Goal: Transaction & Acquisition: Purchase product/service

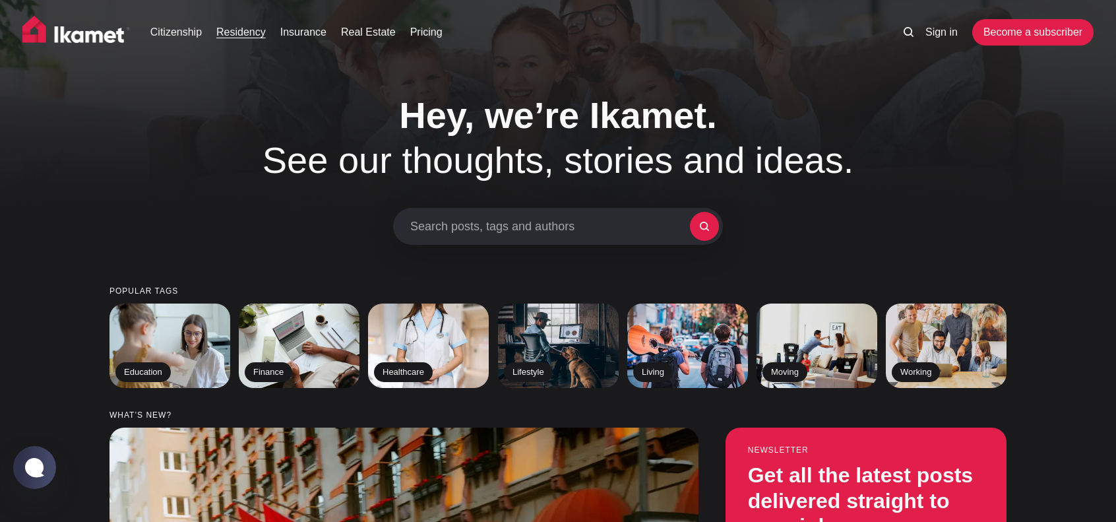
click at [237, 33] on link "Residency" at bounding box center [240, 32] width 49 height 16
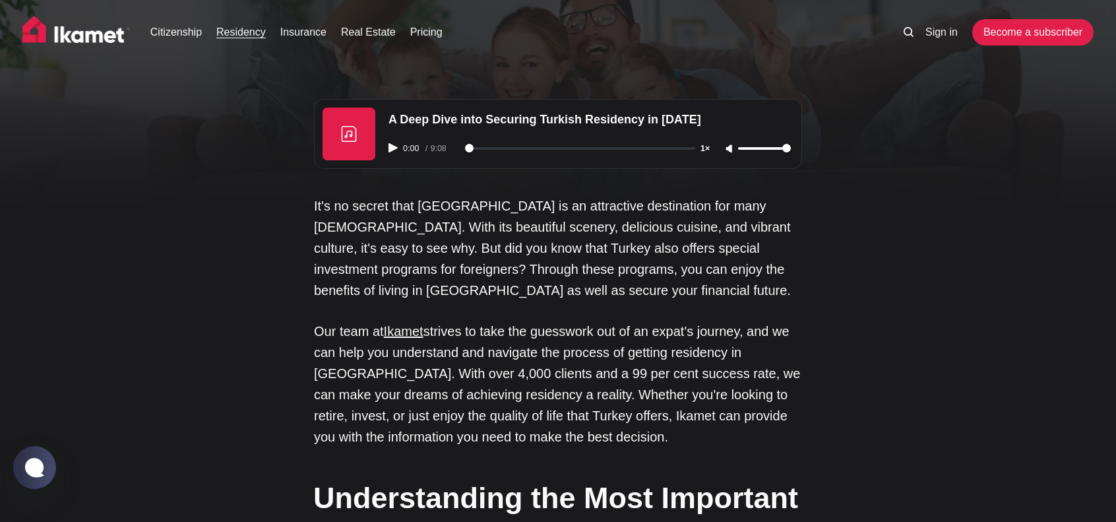
click at [387, 144] on div "0:00 / 9:08 1×" at bounding box center [590, 148] width 418 height 34
click at [390, 151] on icon "Play audio" at bounding box center [392, 147] width 9 height 9
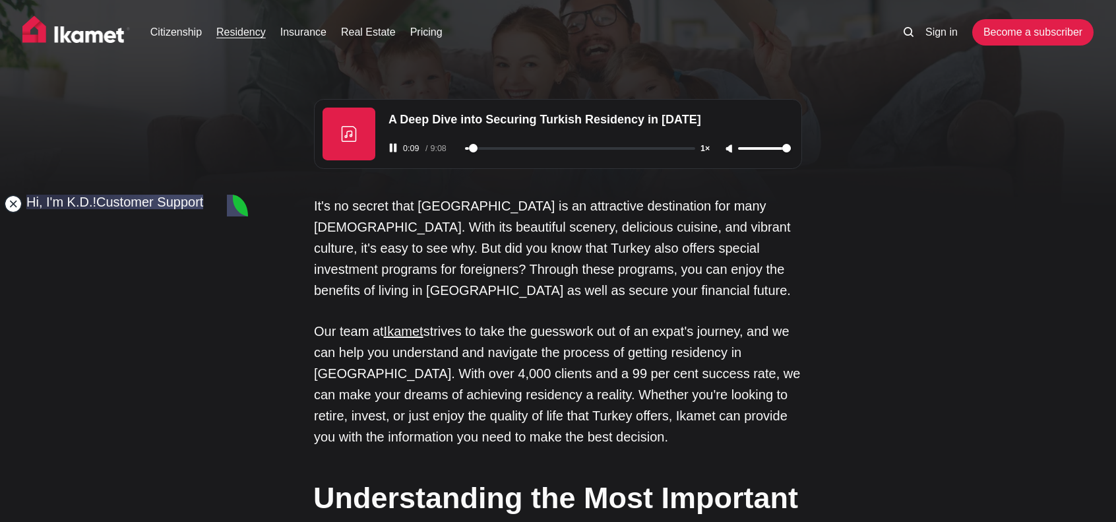
click at [9, 202] on jdiv at bounding box center [13, 204] width 18 height 18
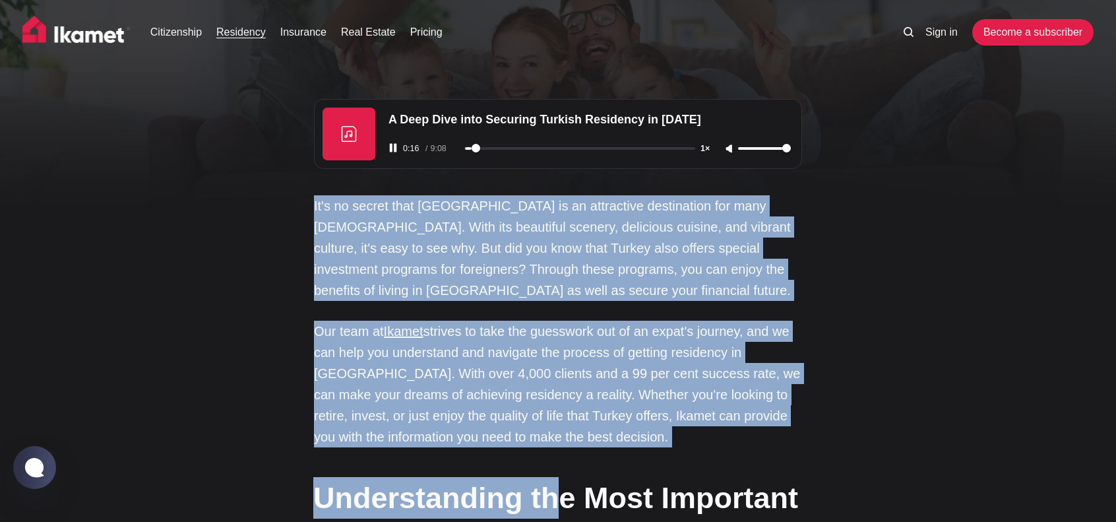
drag, startPoint x: 557, startPoint y: 450, endPoint x: 312, endPoint y: 204, distance: 347.0
copy div "It's no secret that Turkey is an attractive destination for many foreigners. Wi…"
type input "37"
click at [395, 144] on rect "Pause audio" at bounding box center [395, 148] width 3 height 9
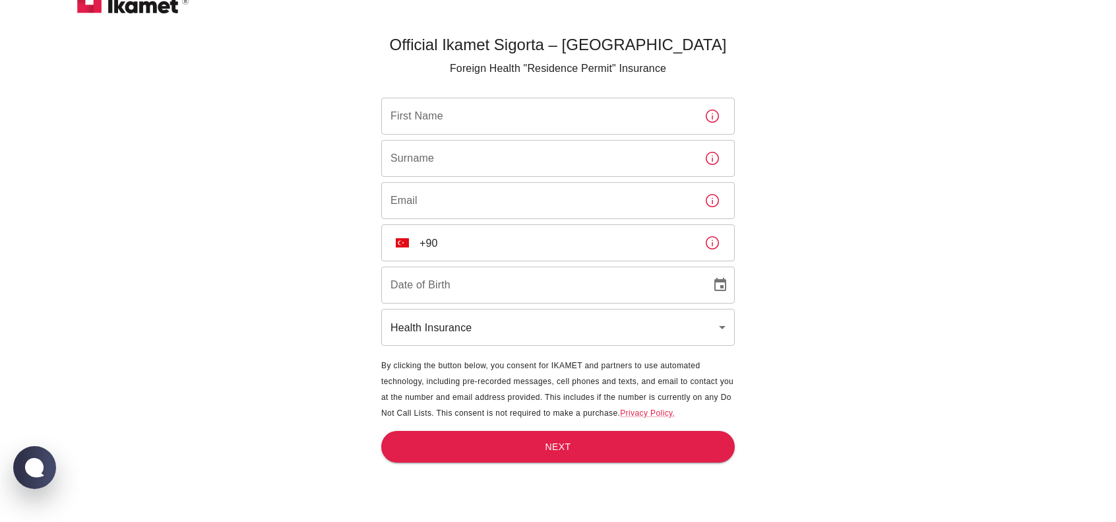
scroll to position [44, 0]
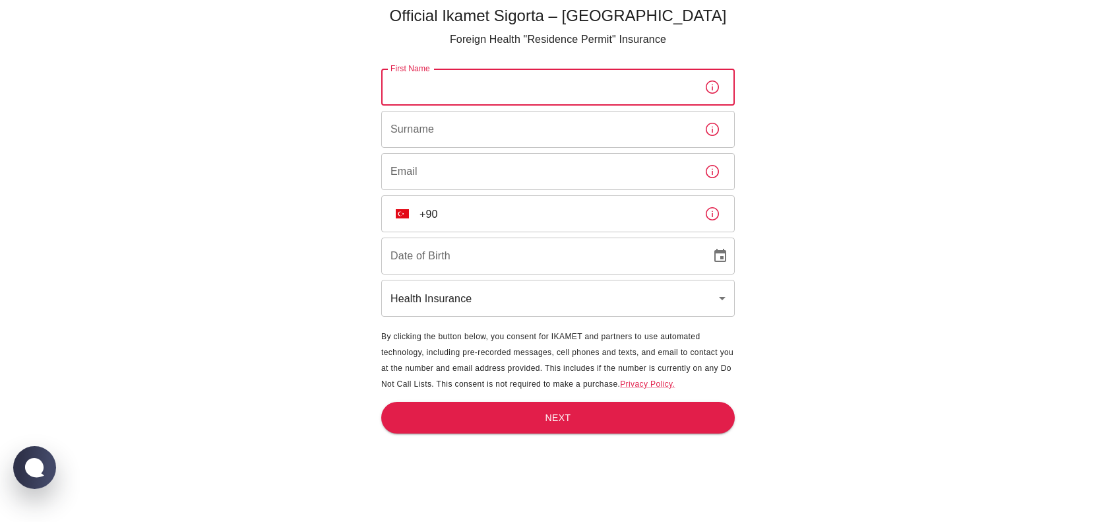
click at [505, 78] on input "First Name" at bounding box center [537, 87] width 313 height 37
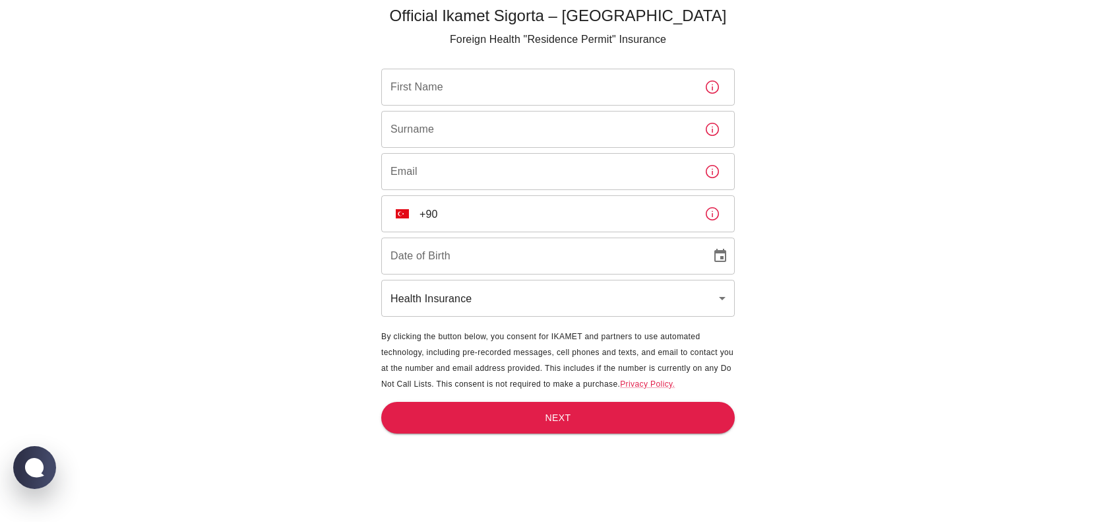
click at [265, 108] on div "Official Ikamet Sigorta – Turkey Foreign Health "Residence Permit" Insurance Fi…" at bounding box center [558, 238] width 1116 height 565
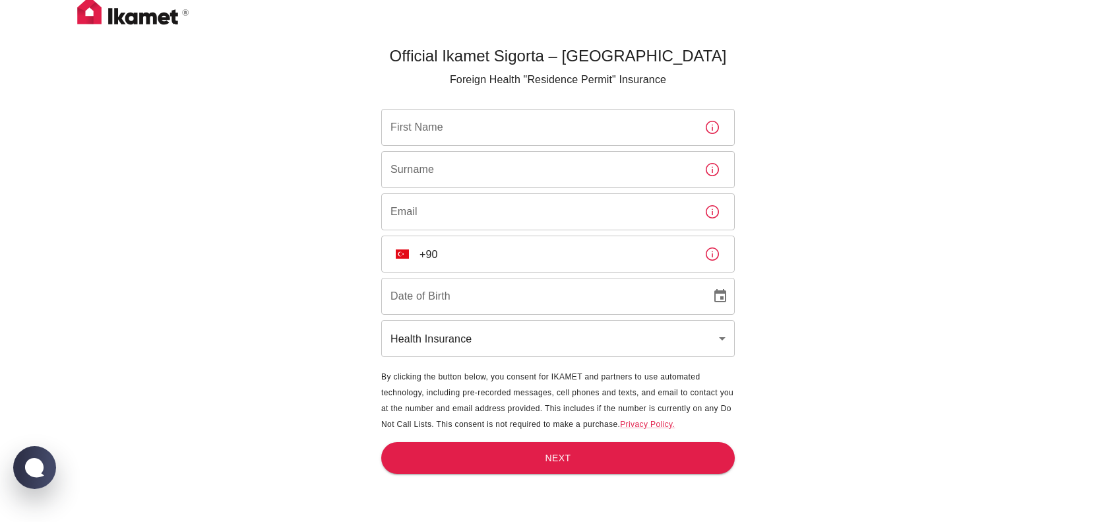
scroll to position [0, 0]
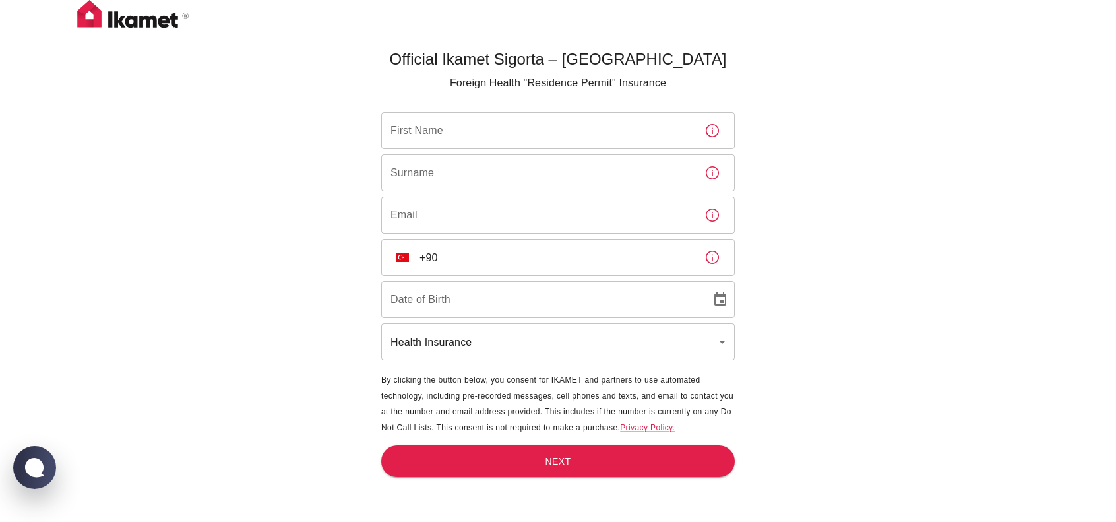
click at [138, 26] on img at bounding box center [133, 16] width 132 height 33
click at [84, 16] on img at bounding box center [133, 16] width 132 height 33
click at [88, 16] on img at bounding box center [133, 16] width 132 height 33
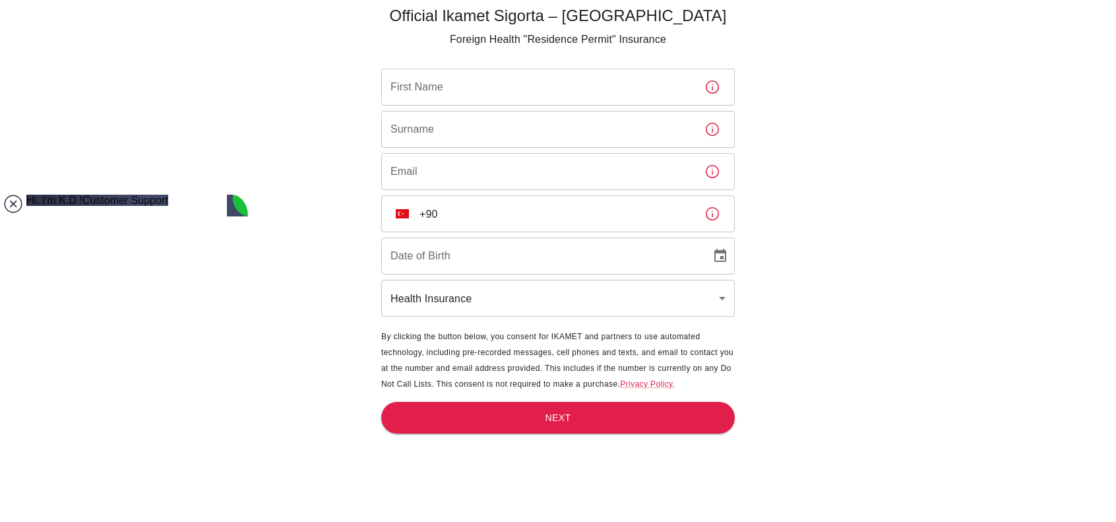
click at [15, 201] on jdiv at bounding box center [13, 204] width 18 height 18
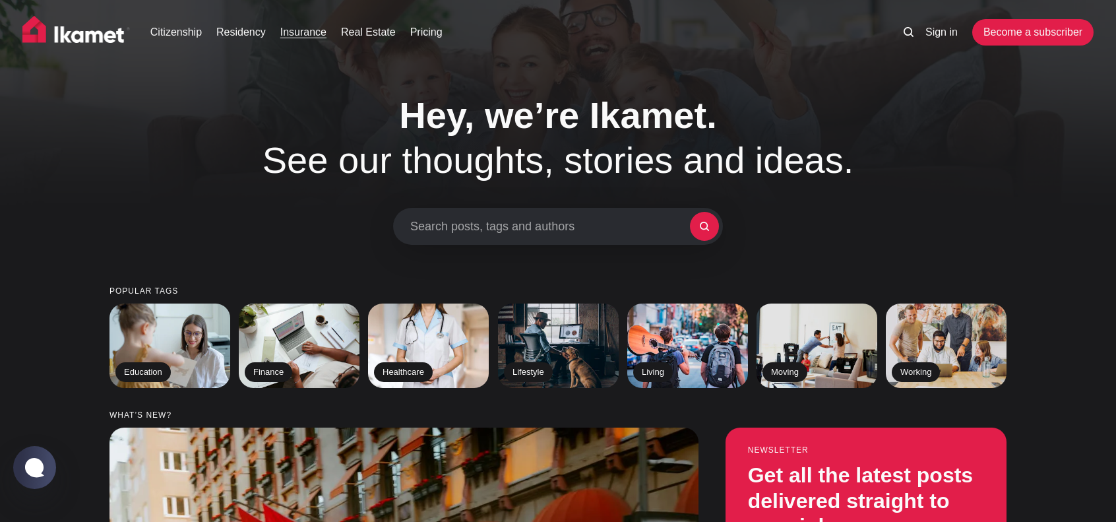
click at [303, 32] on link "Insurance" at bounding box center [303, 32] width 46 height 16
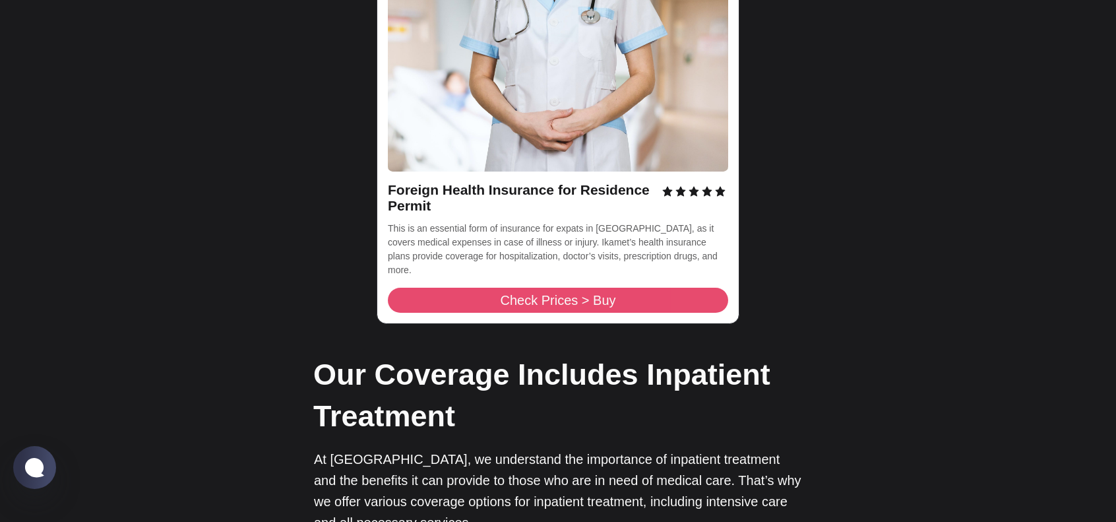
scroll to position [2110, 0]
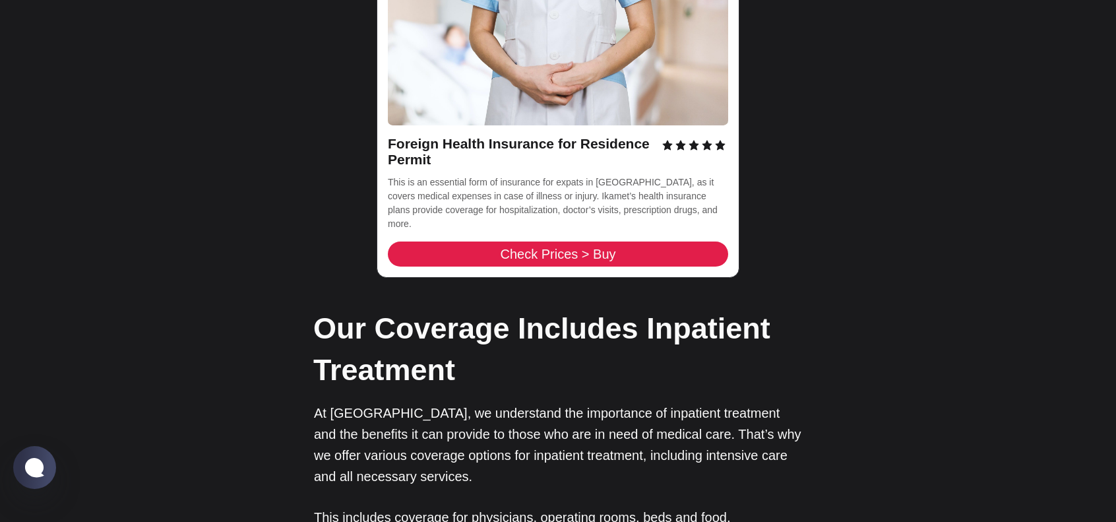
click at [521, 150] on div "Foreign Health Insurance for Residence Permit This is an essential form of insu…" at bounding box center [558, 70] width 363 height 416
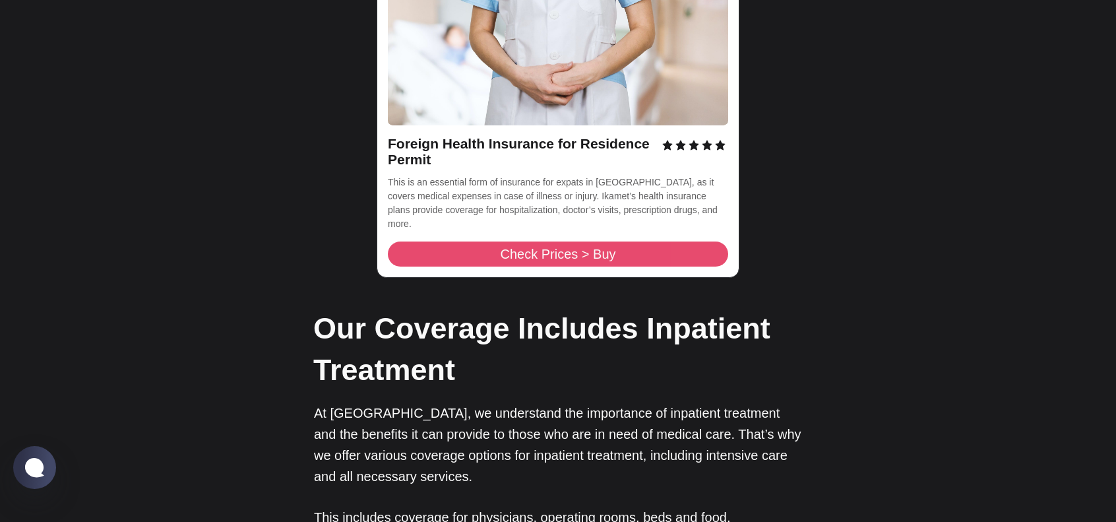
click at [521, 247] on span "Check Prices > Buy" at bounding box center [557, 253] width 115 height 13
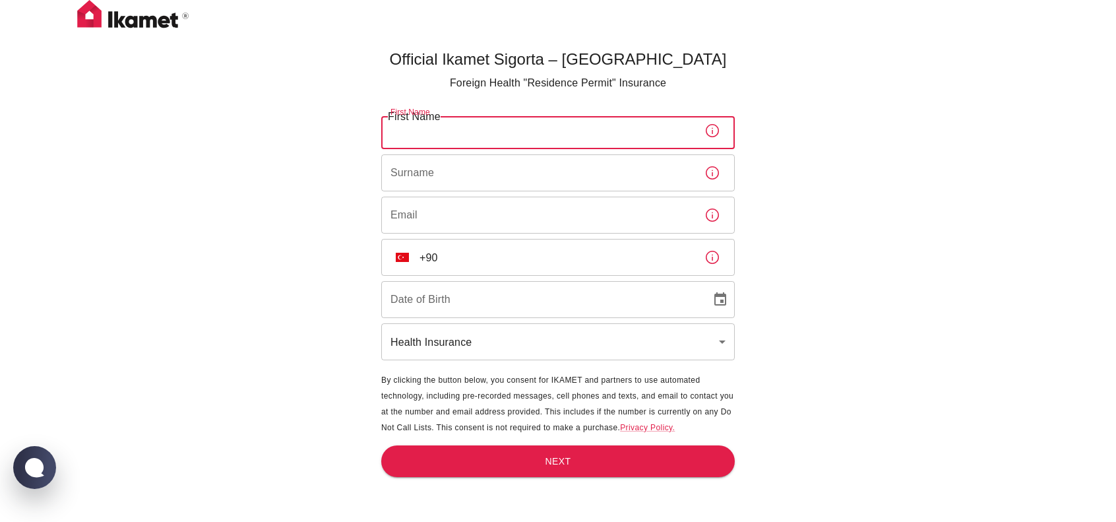
click at [459, 131] on input "First Name" at bounding box center [537, 130] width 313 height 37
type input "pedram"
type input "zaeimi"
click at [472, 215] on input "Email" at bounding box center [537, 215] width 313 height 37
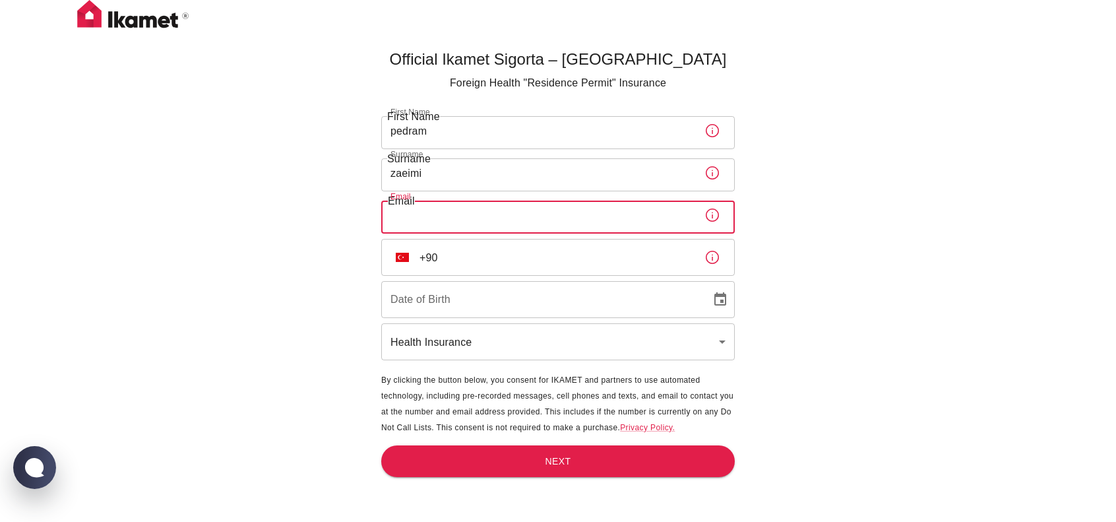
type input "[EMAIL_ADDRESS][DOMAIN_NAME]"
click at [483, 279] on div "First Name [PERSON_NAME] First Name Surname zaeimi Surname Email [EMAIL_ADDRESS…" at bounding box center [557, 237] width 353 height 250
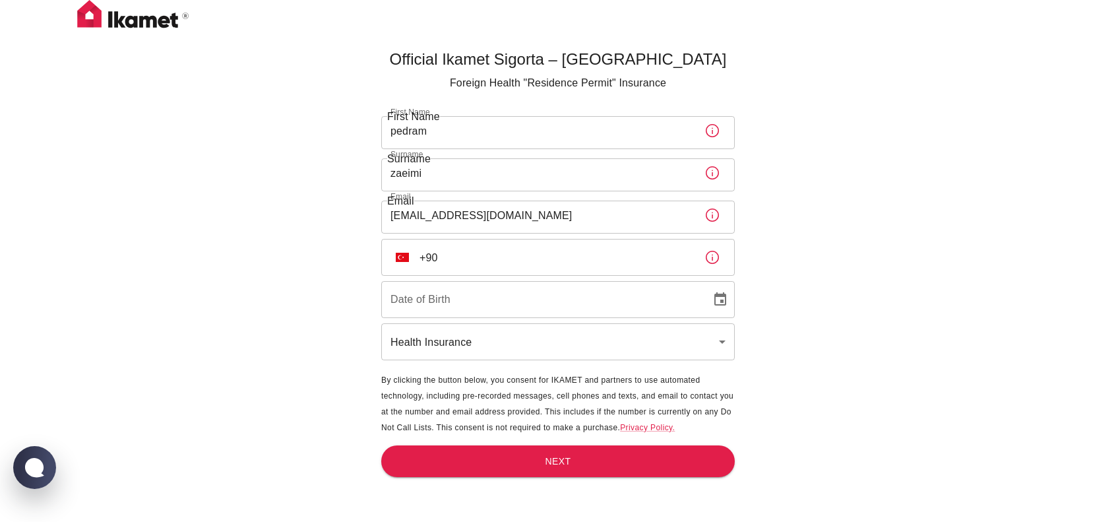
click at [486, 264] on input "+90" at bounding box center [556, 257] width 274 height 37
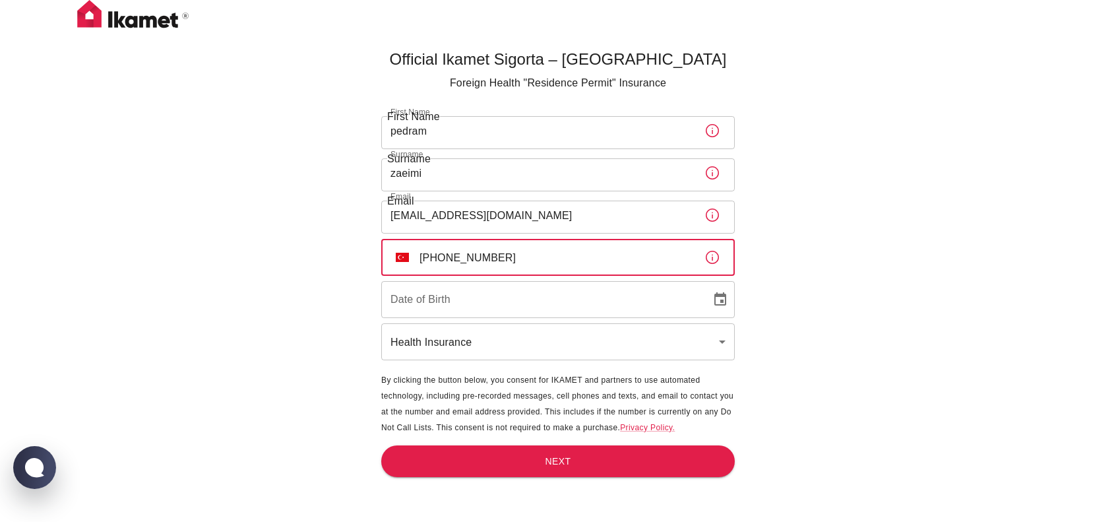
type input "[PHONE_NUMBER]"
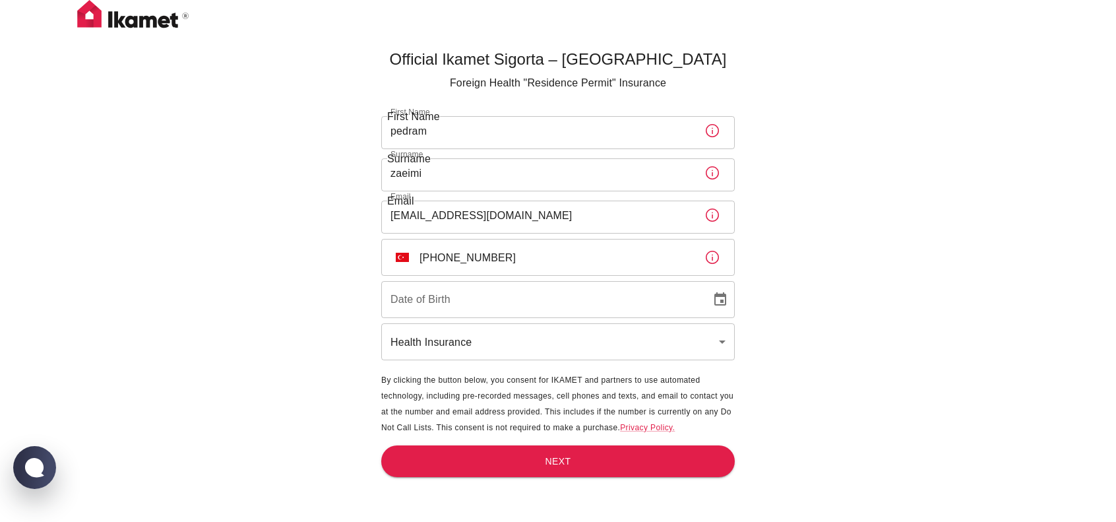
type input "DD/MM/YYYY"
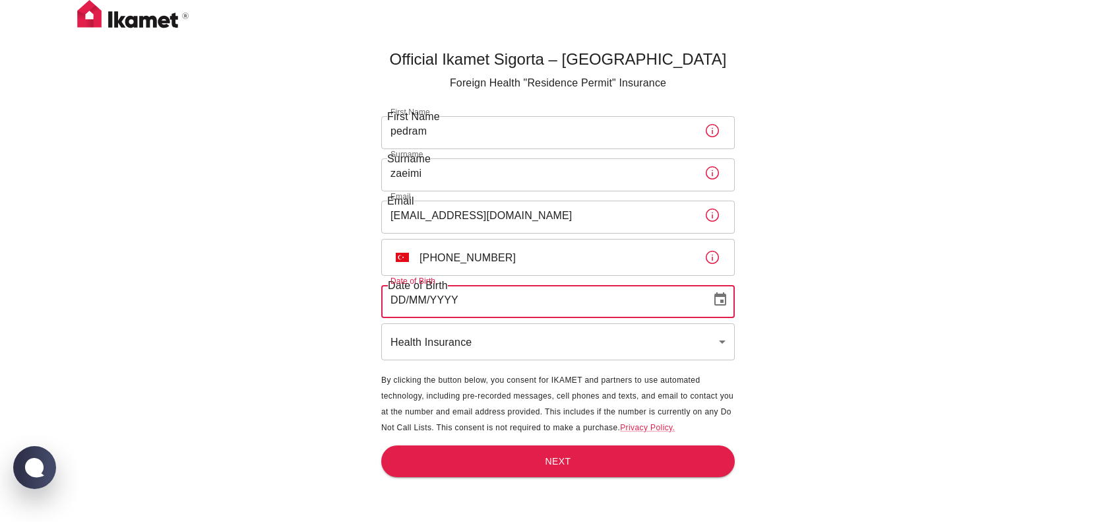
click at [499, 316] on input "DD/MM/YYYY" at bounding box center [541, 299] width 321 height 37
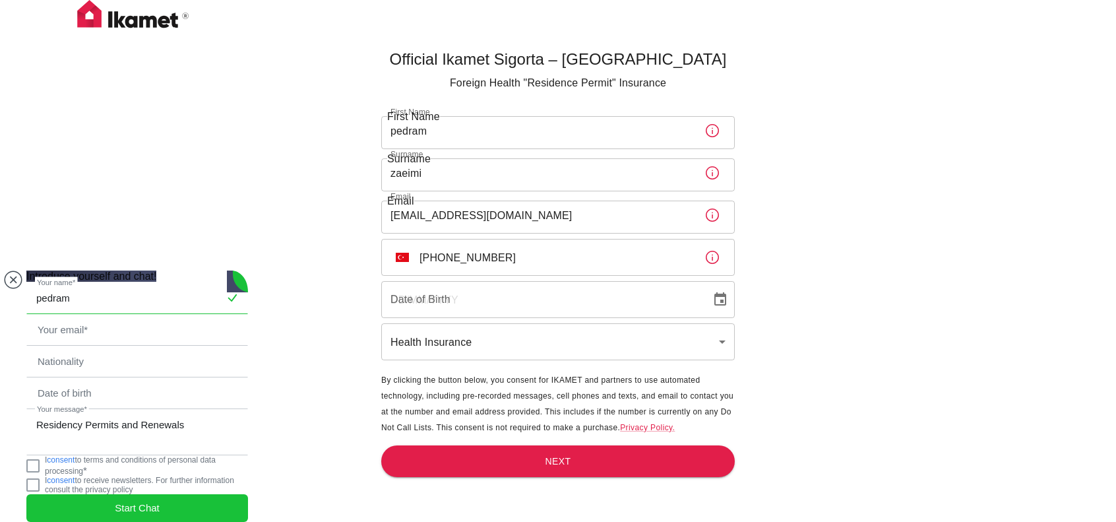
type input "pedram"
type input "[EMAIL_ADDRESS][DOMAIN_NAME]"
click at [158, 346] on input "زعیمی" at bounding box center [137, 361] width 220 height 30
drag, startPoint x: 151, startPoint y: 312, endPoint x: 0, endPoint y: 317, distance: 151.1
click at [0, 317] on body "Official Ikamet Sigorta – [DEMOGRAPHIC_DATA] Foreign Health "Residence Permit" …" at bounding box center [558, 282] width 1116 height 565
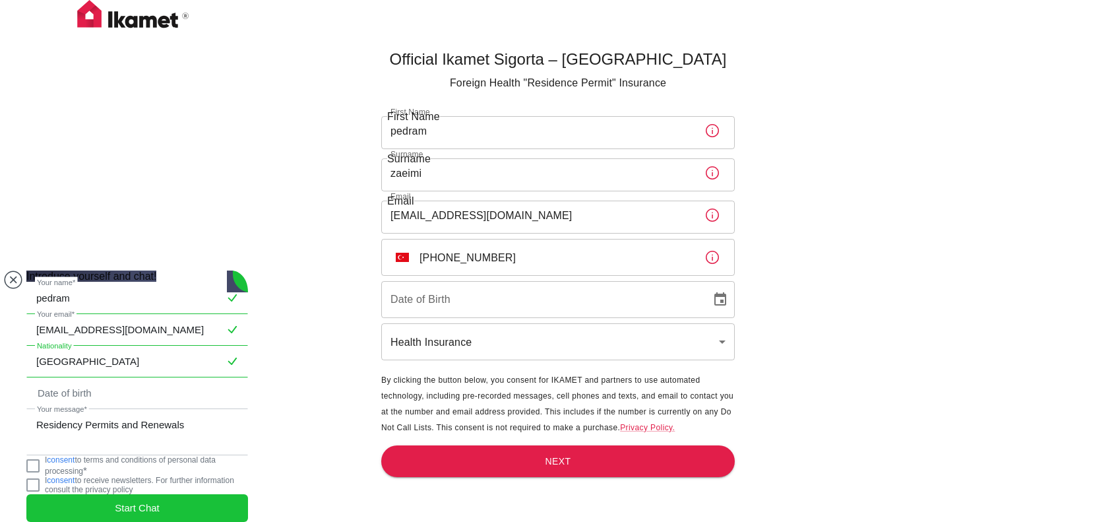
type input "[GEOGRAPHIC_DATA]"
type input "26061990"
click at [51, 463] on jdiv "I consent to terms and conditions of personal data processing *" at bounding box center [137, 465] width 222 height 20
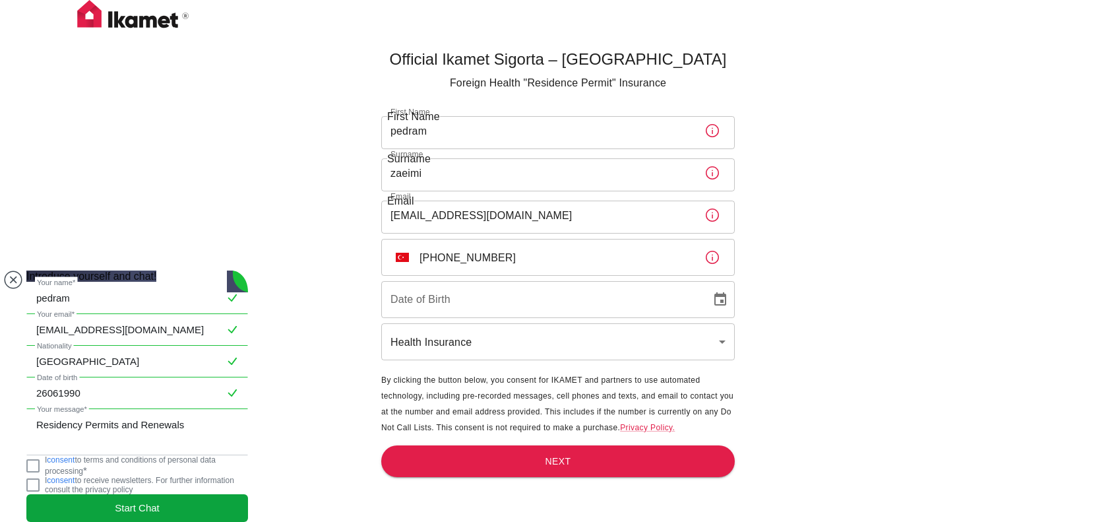
click at [131, 501] on span "Start Chat" at bounding box center [137, 508] width 45 height 15
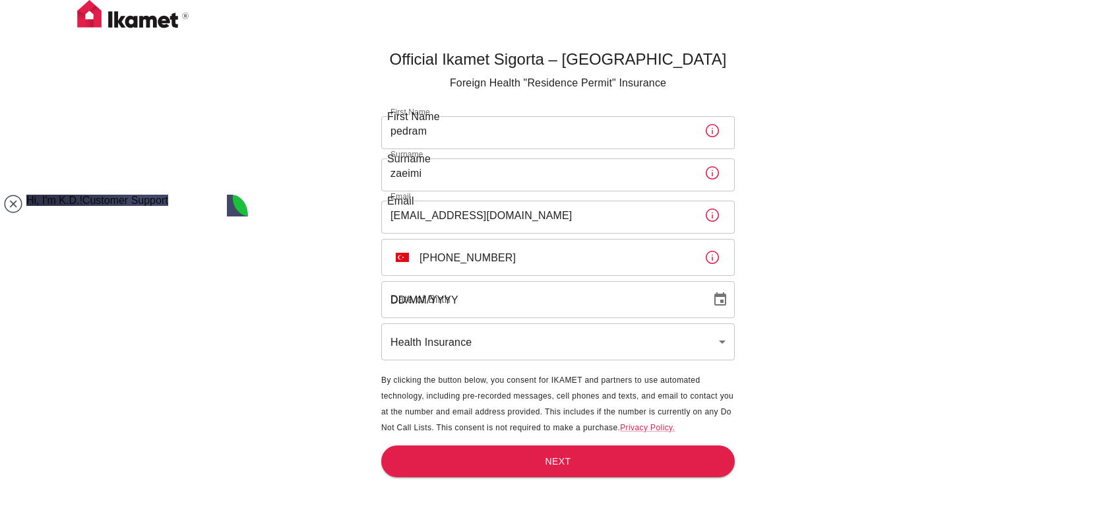
click at [506, 291] on input "DD/MM/YYYY" at bounding box center [541, 299] width 321 height 37
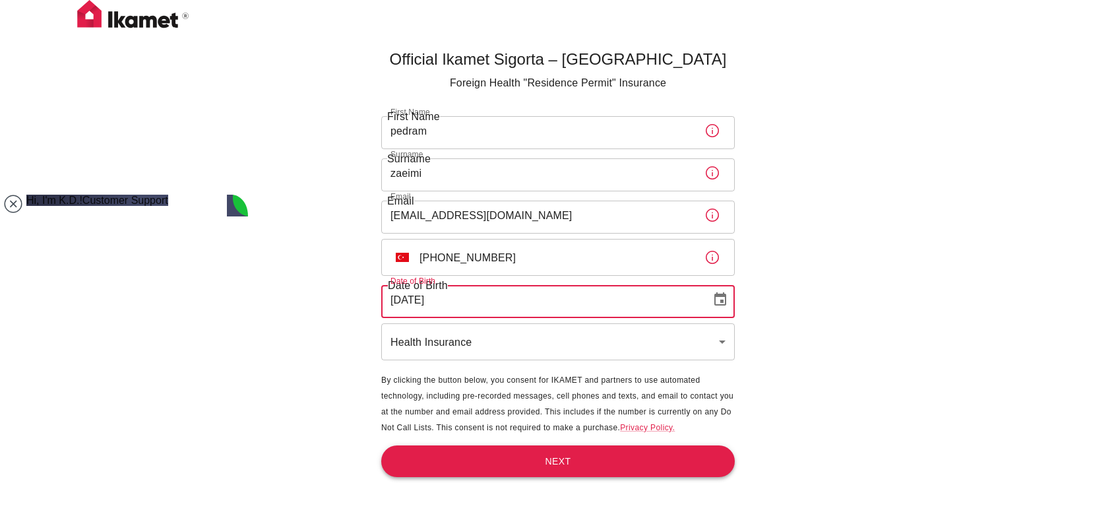
type input "[DATE]"
click at [603, 464] on button "Next" at bounding box center [557, 461] width 353 height 32
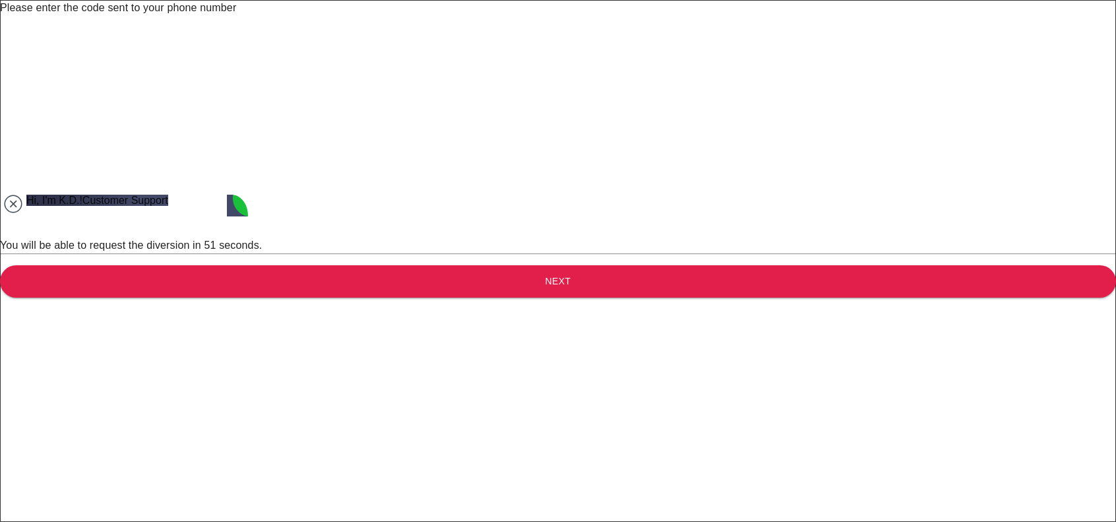
click at [418, 53] on input "text" at bounding box center [567, 34] width 1134 height 37
type input "5"
type input "0"
type input "7"
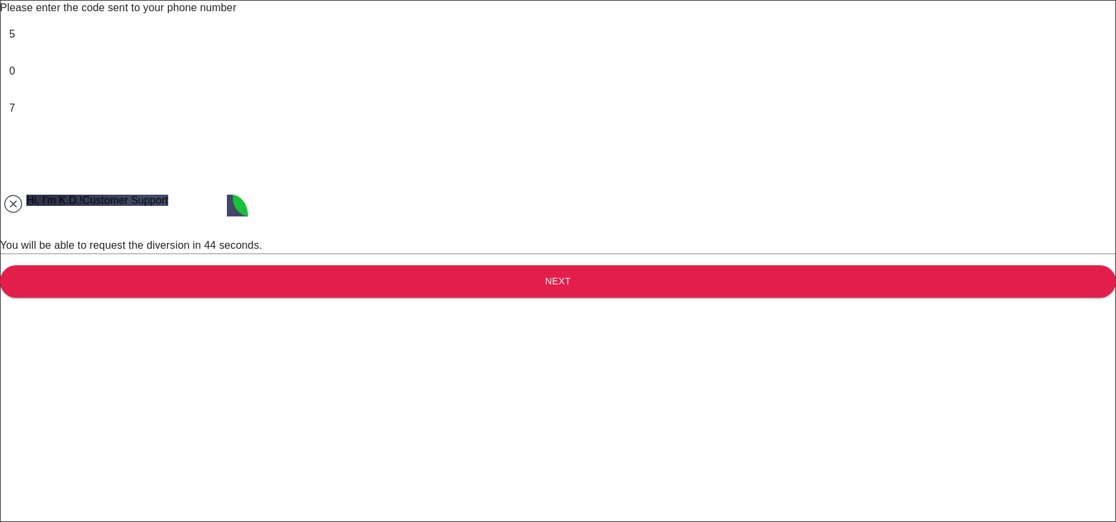
type input "2"
type input "5"
click at [428, 297] on button "Next" at bounding box center [558, 281] width 1116 height 32
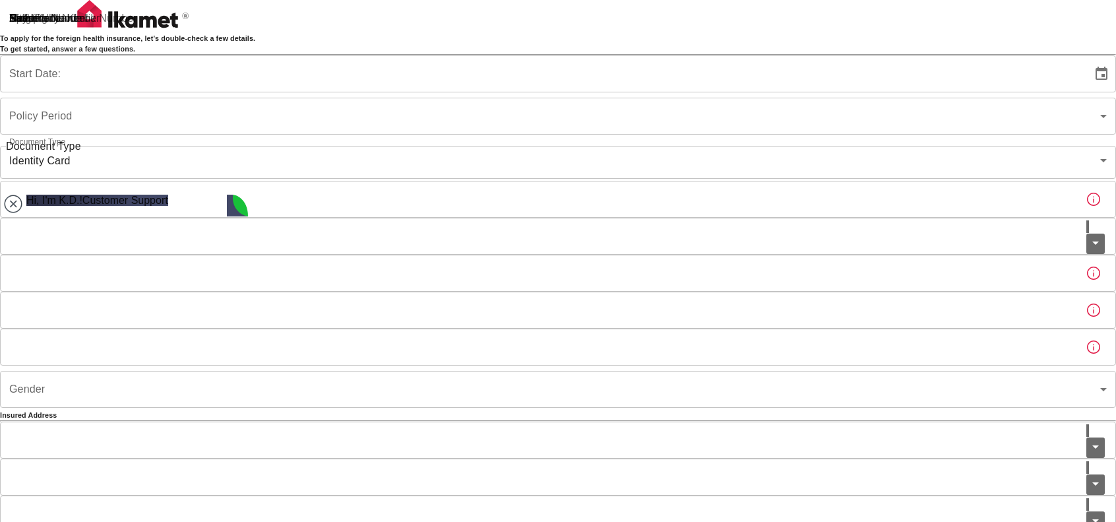
type input "b7343ef8-d55e-4554-96a8-76e30347e985"
type input "[DATE]"
type textarea "yes"
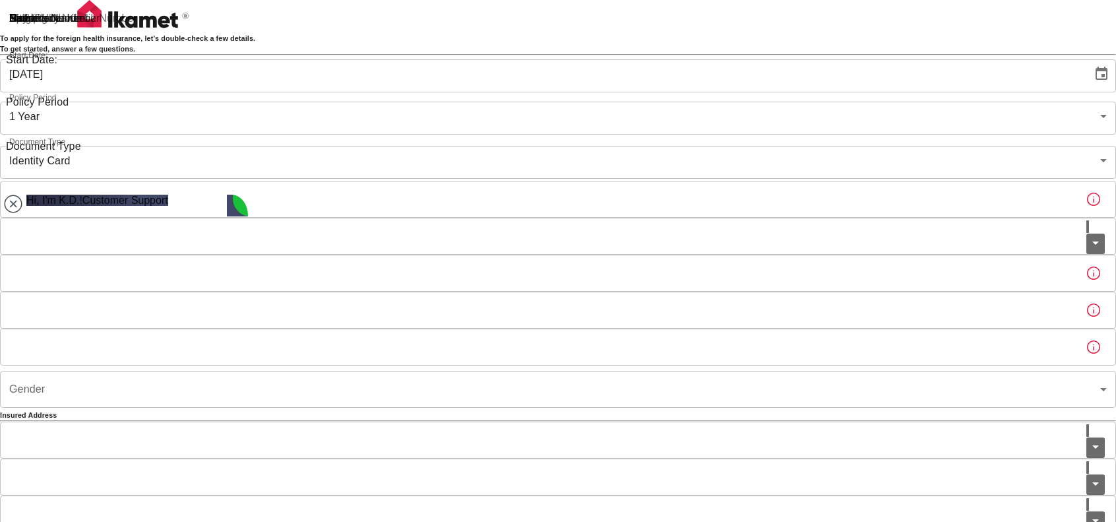
scroll to position [147, 0]
type textarea "i wanna extend"
